Goal: Information Seeking & Learning: Understand process/instructions

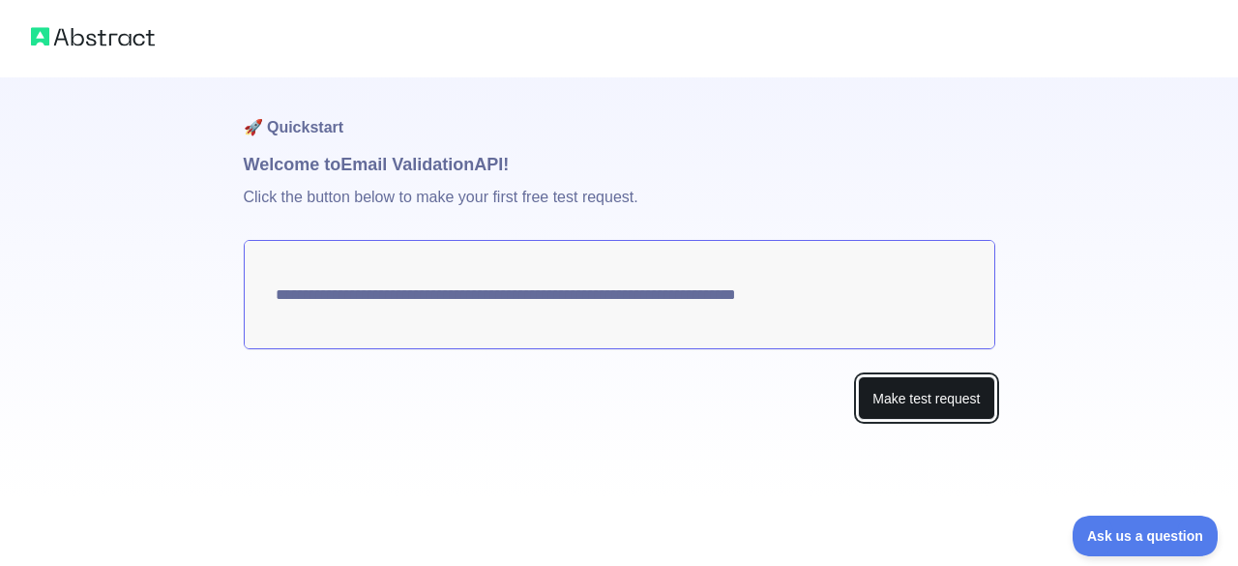
click at [878, 404] on button "Make test request" at bounding box center [926, 398] width 136 height 44
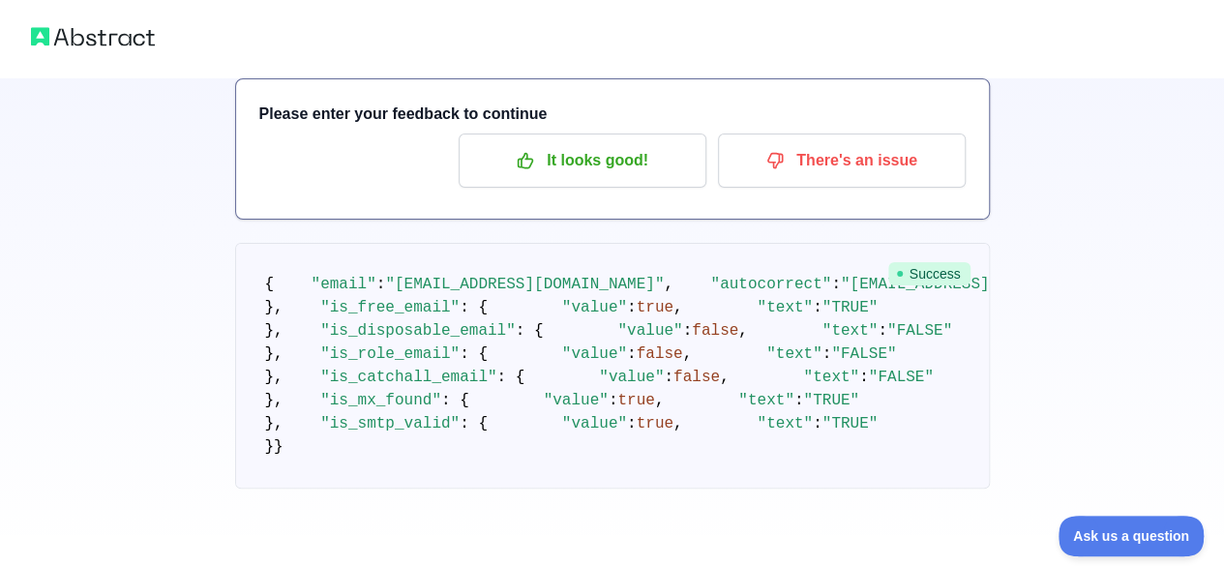
scroll to position [717, 0]
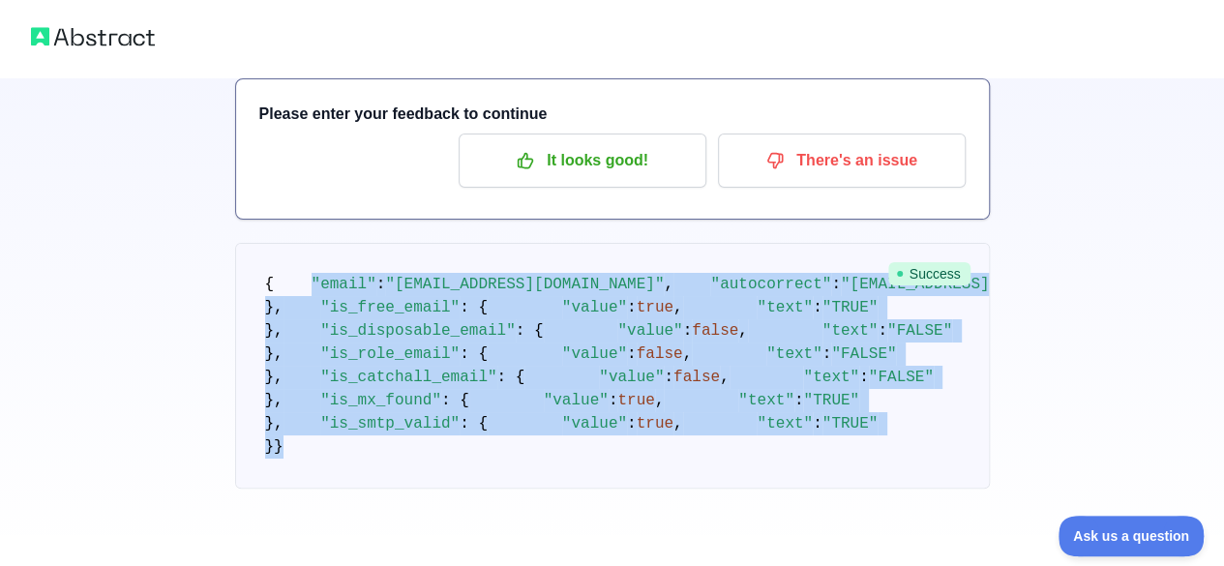
drag, startPoint x: 298, startPoint y: 416, endPoint x: 486, endPoint y: 485, distance: 199.8
click at [480, 469] on pre "{ "email" : "[EMAIL_ADDRESS][DOMAIN_NAME]" , "autocorrect" : "[EMAIL_ADDRESS][D…" at bounding box center [612, 366] width 754 height 246
copy code ""email" : "[EMAIL_ADDRESS][DOMAIN_NAME]" , "autocorrect" : "[EMAIL_ADDRESS][DOM…"
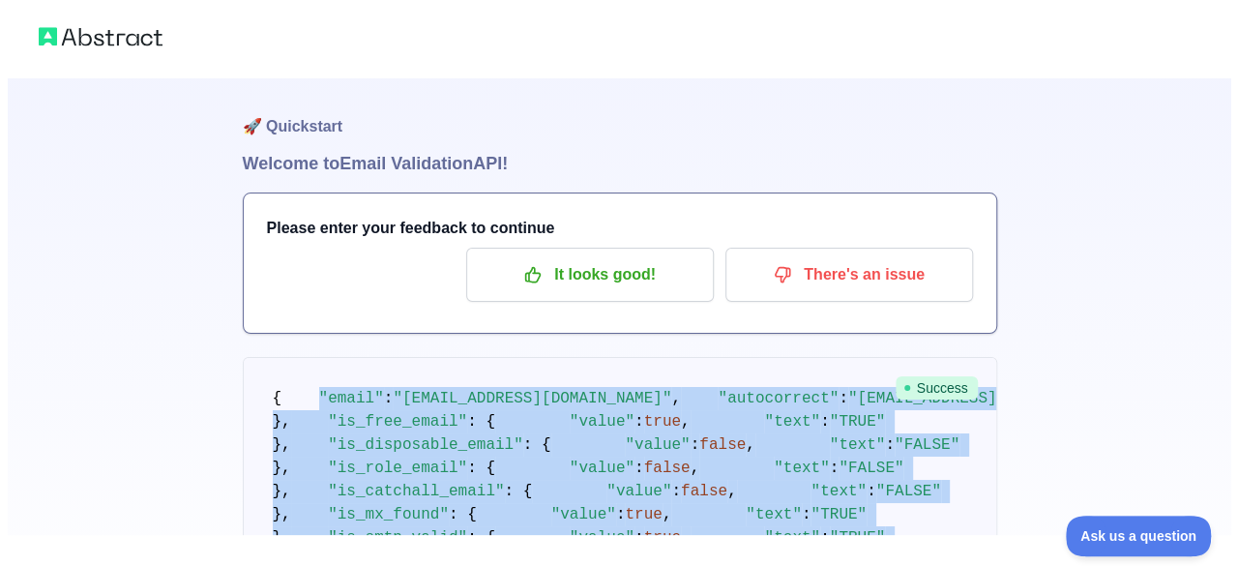
scroll to position [0, 0]
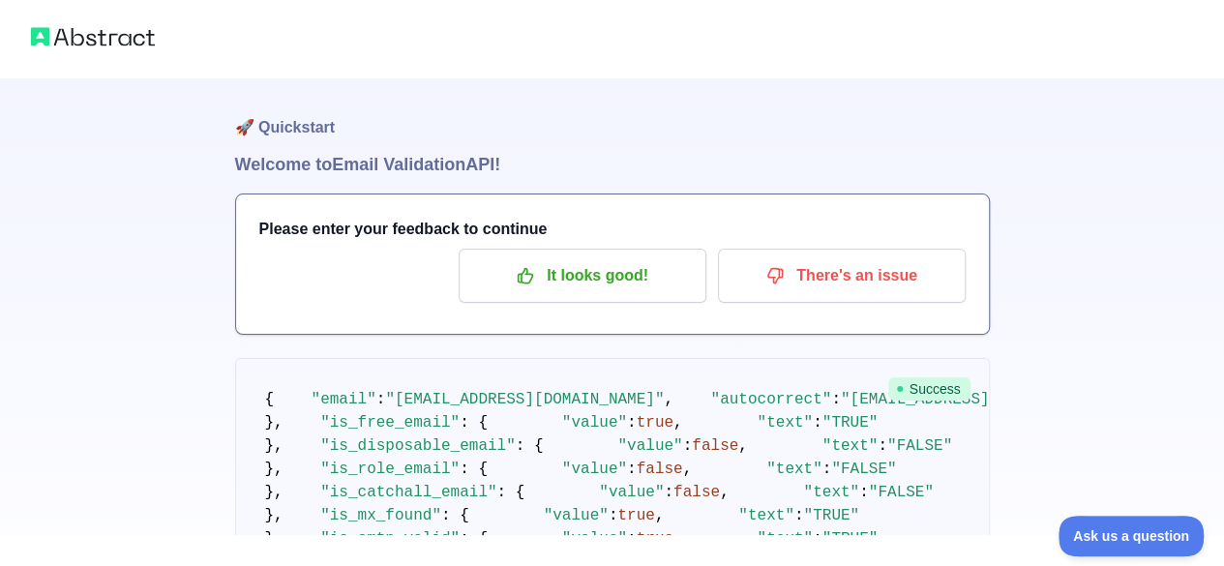
click at [344, 255] on div "It looks good! There's an issue" at bounding box center [612, 276] width 706 height 54
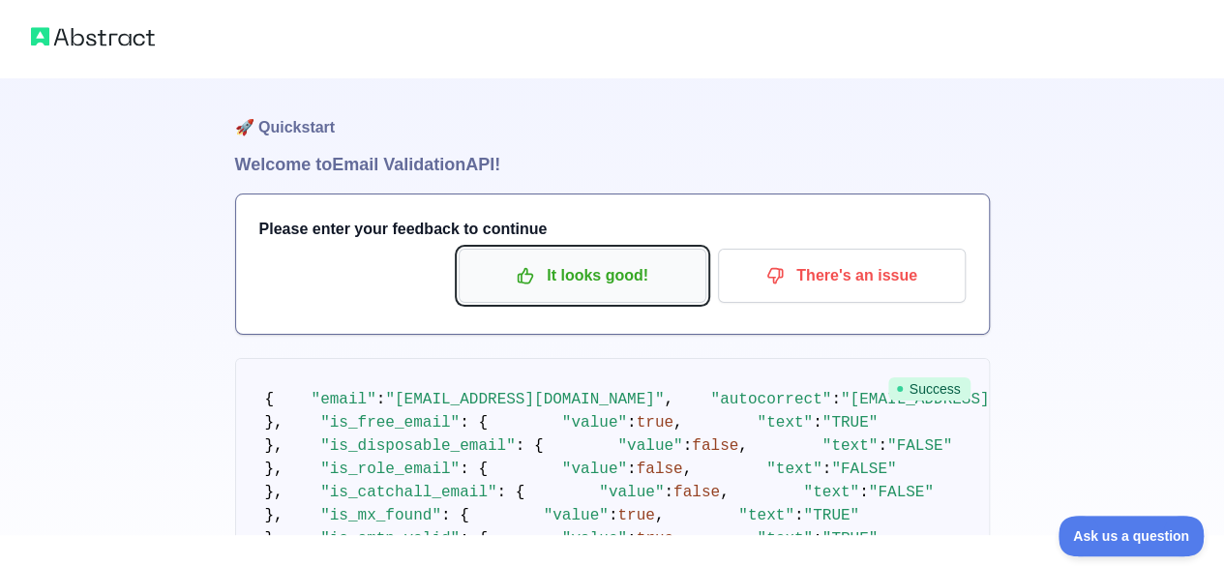
click at [498, 269] on p "It looks good!" at bounding box center [582, 275] width 219 height 33
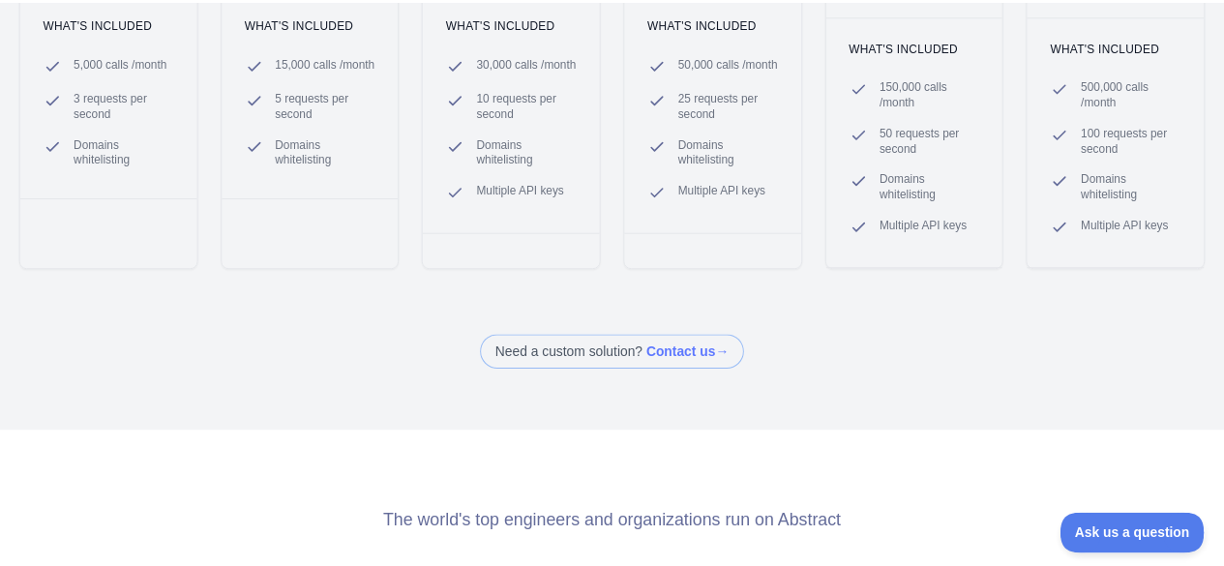
scroll to position [290, 0]
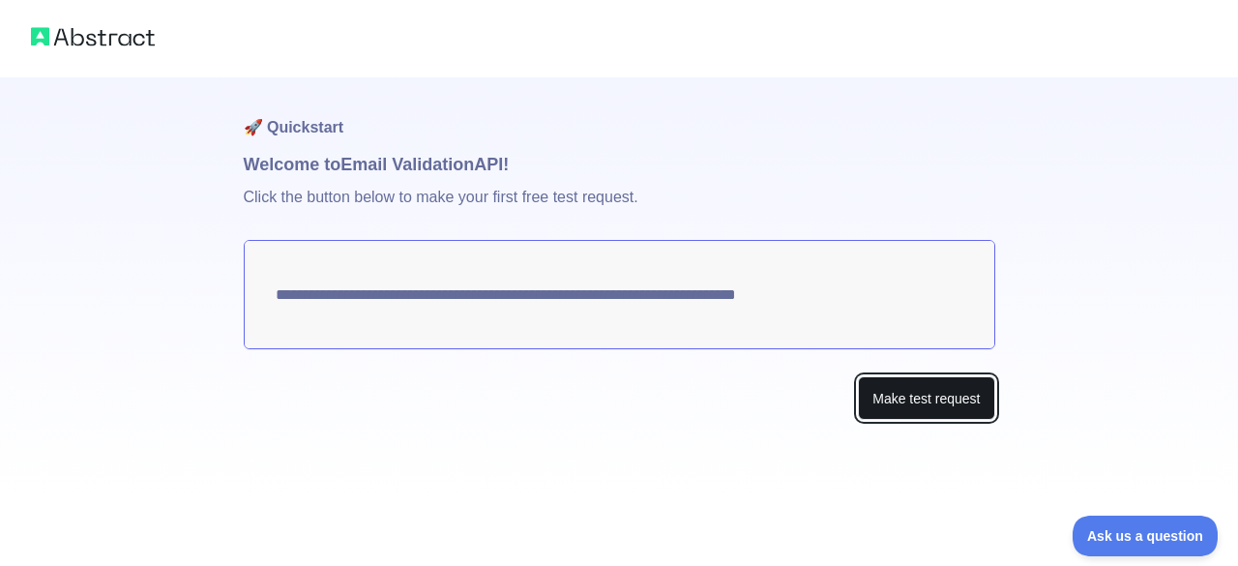
click at [927, 405] on button "Make test request" at bounding box center [926, 398] width 136 height 44
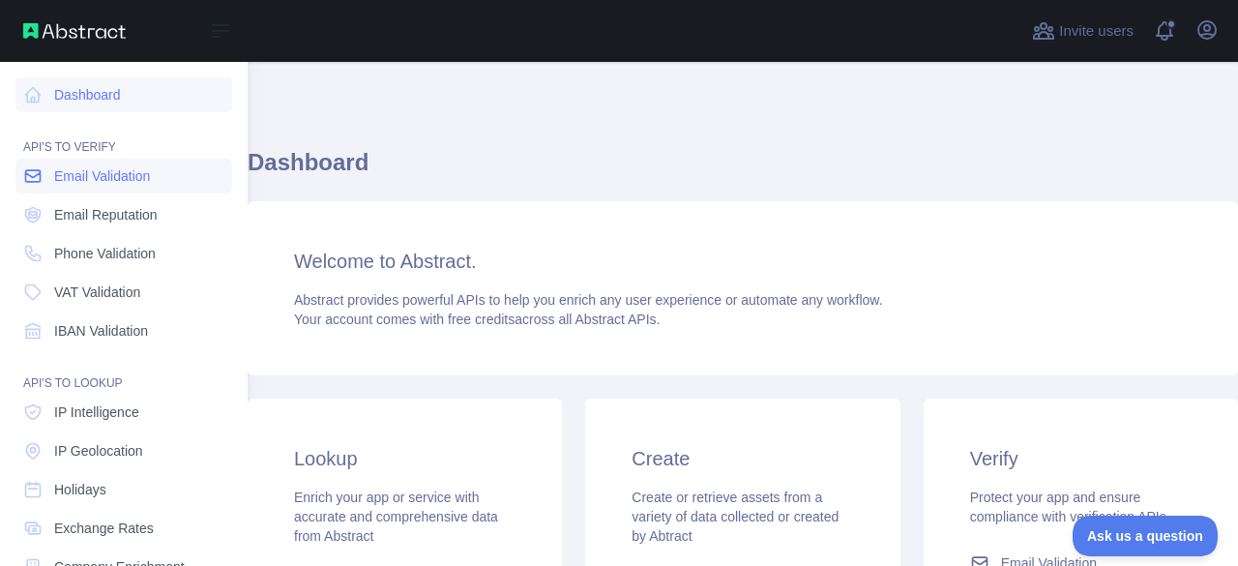
click at [84, 173] on span "Email Validation" at bounding box center [102, 175] width 96 height 19
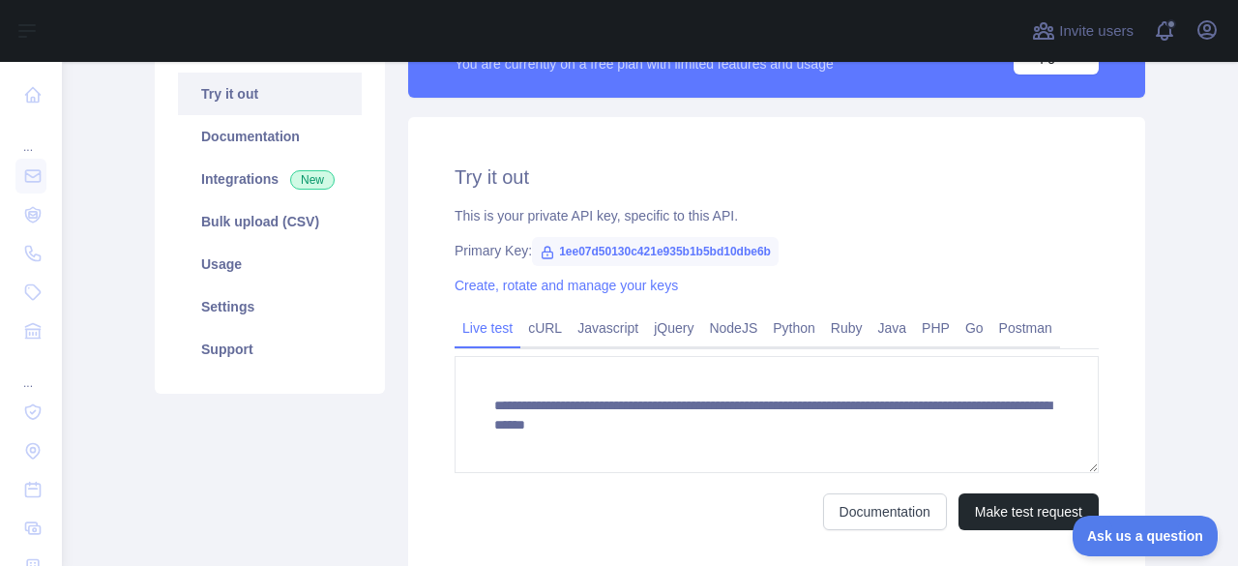
scroll to position [193, 0]
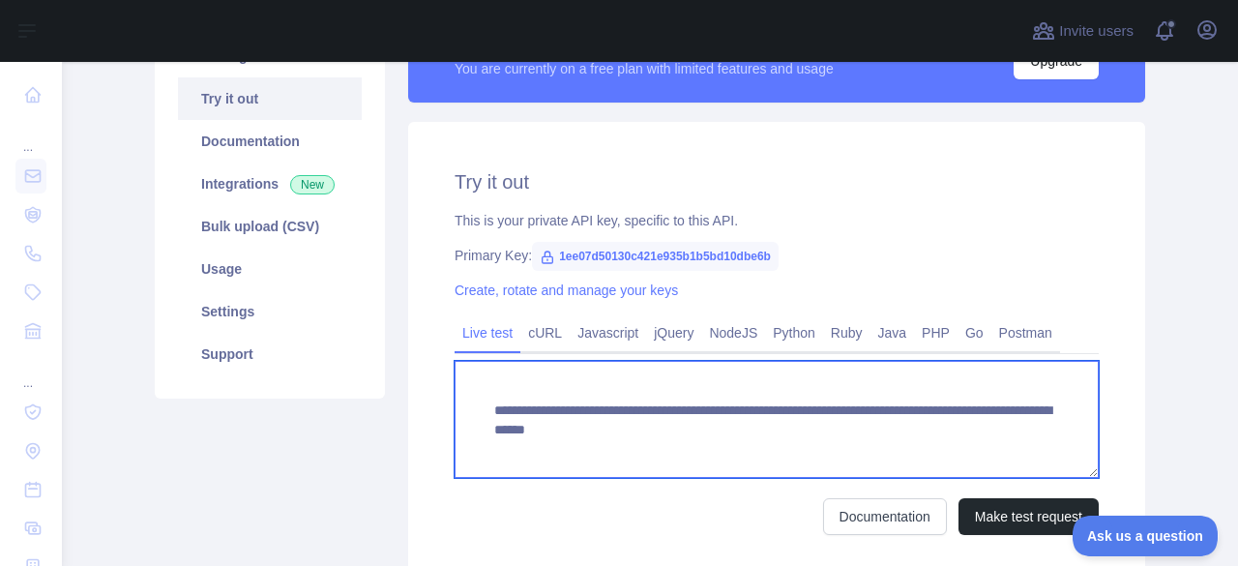
drag, startPoint x: 486, startPoint y: 410, endPoint x: 1033, endPoint y: 455, distance: 549.2
click at [1043, 456] on textarea "**********" at bounding box center [777, 419] width 644 height 117
drag, startPoint x: 812, startPoint y: 388, endPoint x: 878, endPoint y: 425, distance: 75.3
click at [814, 388] on textarea "**********" at bounding box center [777, 419] width 644 height 117
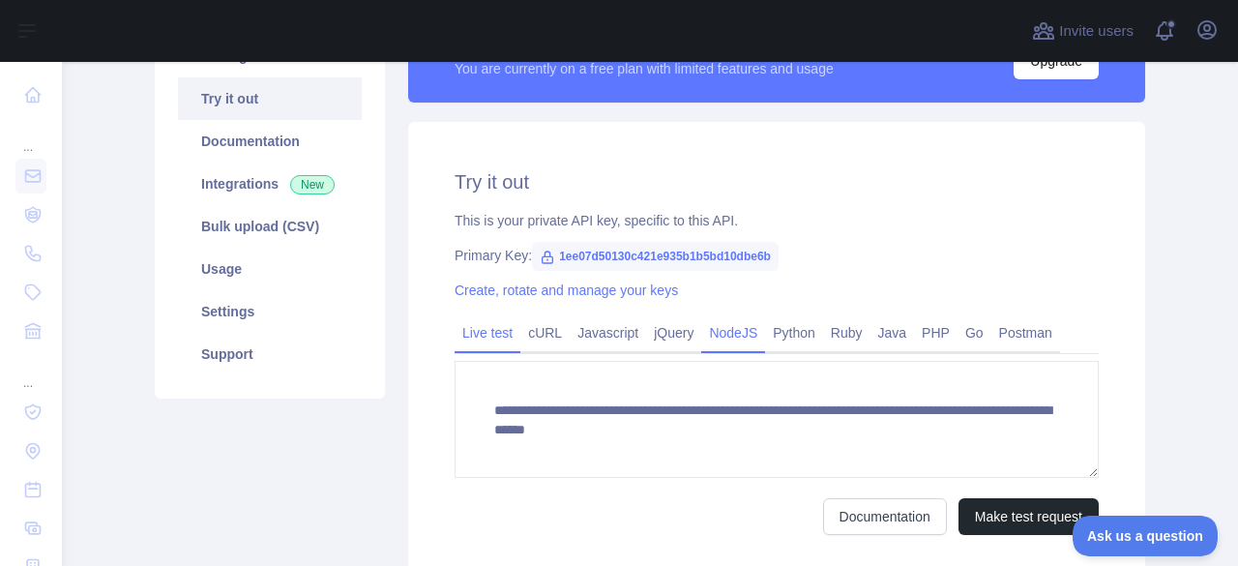
click at [723, 334] on link "NodeJS" at bounding box center [733, 332] width 64 height 31
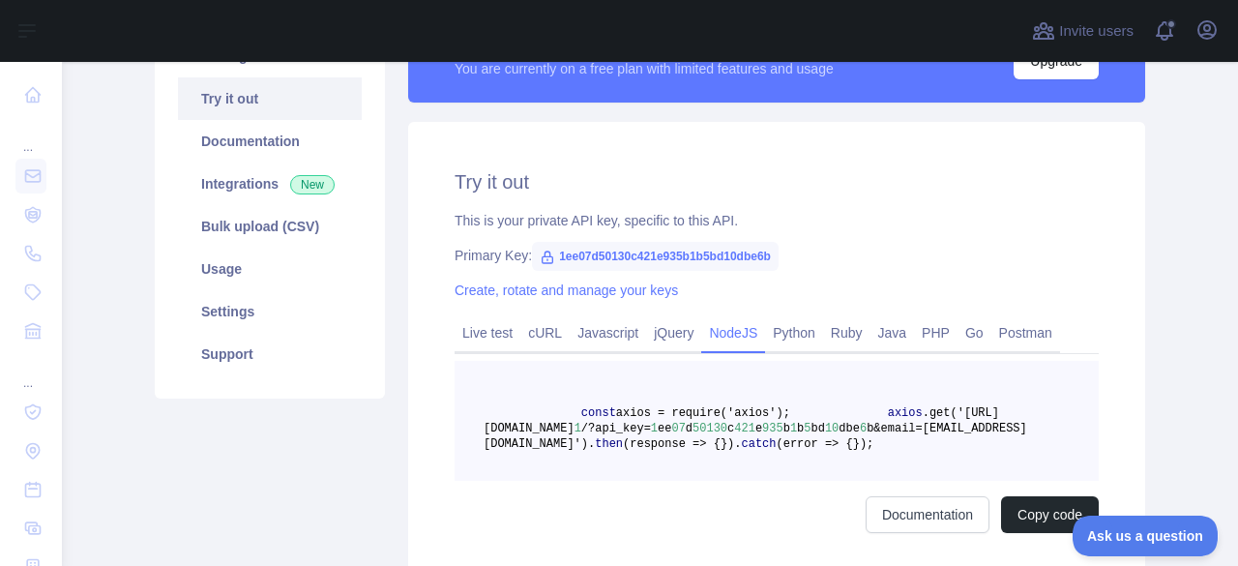
click at [722, 336] on link "NodeJS" at bounding box center [733, 332] width 64 height 31
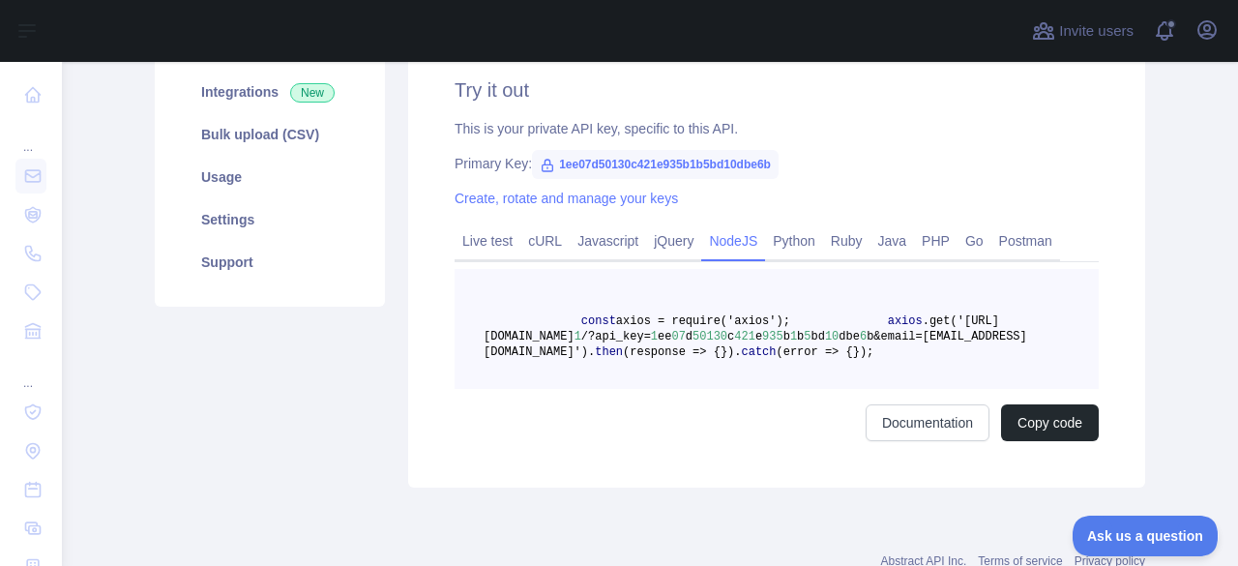
scroll to position [290, 0]
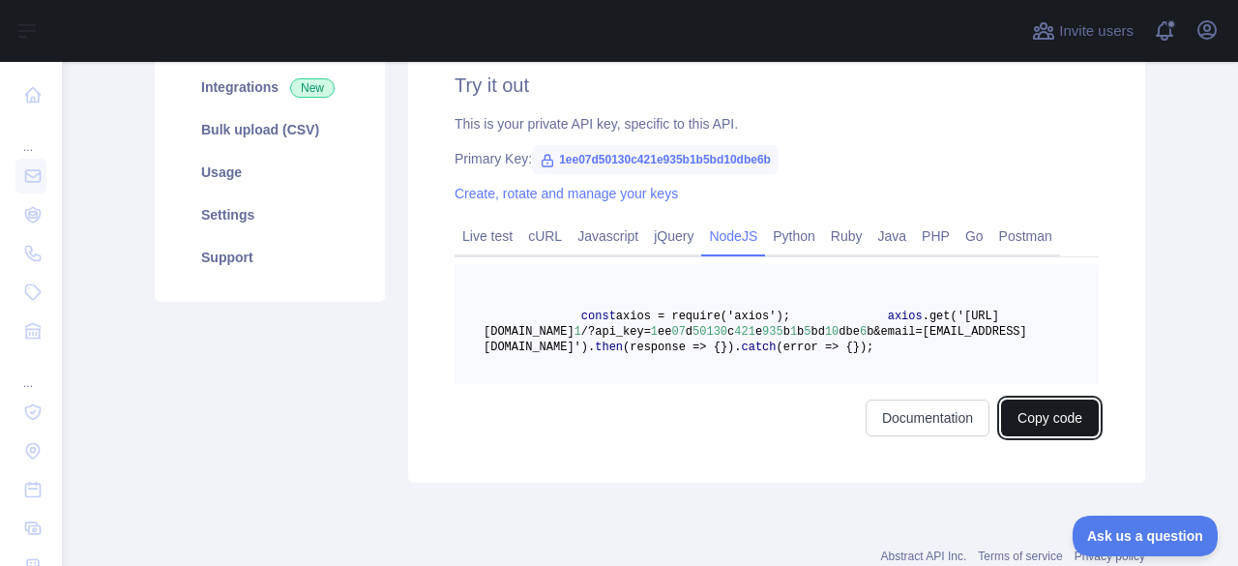
click at [1036, 436] on button "Copy code" at bounding box center [1050, 417] width 98 height 37
click at [542, 241] on link "cURL" at bounding box center [544, 236] width 49 height 31
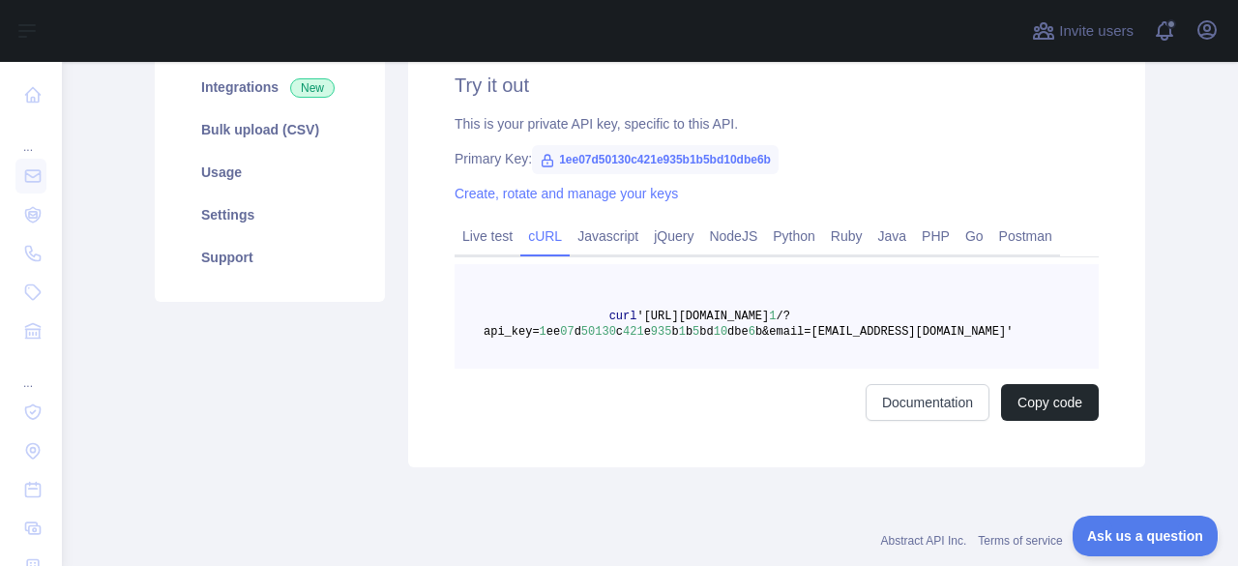
click at [540, 241] on link "cURL" at bounding box center [544, 236] width 49 height 31
drag, startPoint x: 592, startPoint y: 313, endPoint x: 986, endPoint y: 349, distance: 395.3
click at [986, 349] on pre "curl 'https://emailvalidation.abstractapi.com/v 1 /?api_key= 1 ee 07 d 50130 c …" at bounding box center [777, 316] width 644 height 104
copy span "curl 'https://emailvalidation.abstractapi.com/v 1 /?api_key= 1 ee 07 d 50130 c …"
